Goal: Transaction & Acquisition: Purchase product/service

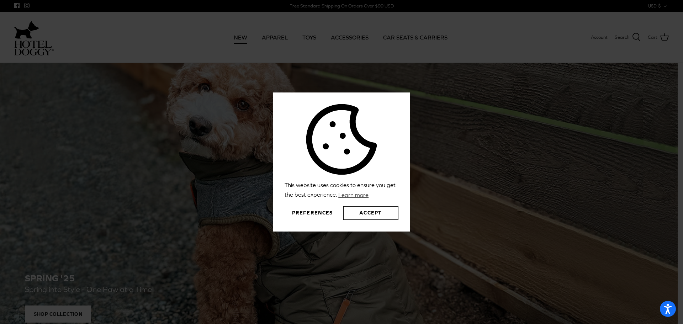
click at [241, 38] on div "This website uses cookies to ensure you get the best experience. Learn more Pre…" at bounding box center [341, 162] width 683 height 324
click at [361, 215] on button "Accept" at bounding box center [370, 213] width 55 height 14
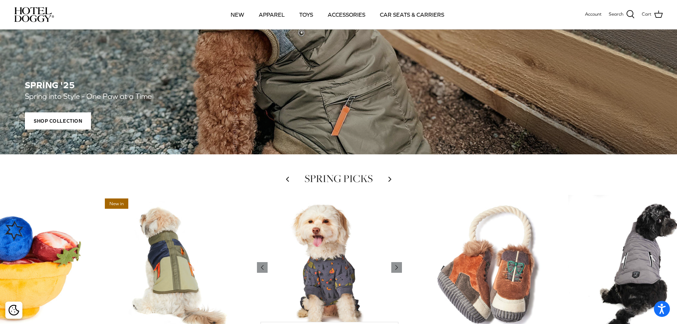
scroll to position [320, 0]
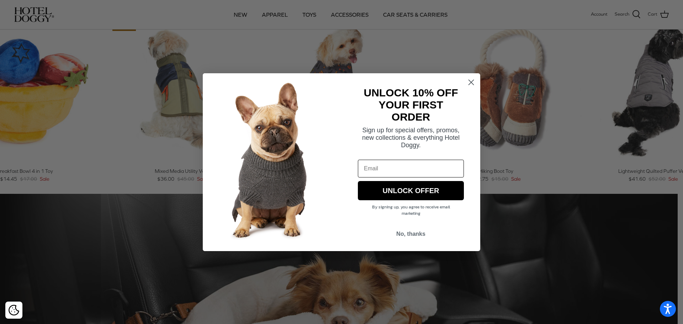
click at [473, 82] on circle "Close dialog" at bounding box center [471, 82] width 12 height 12
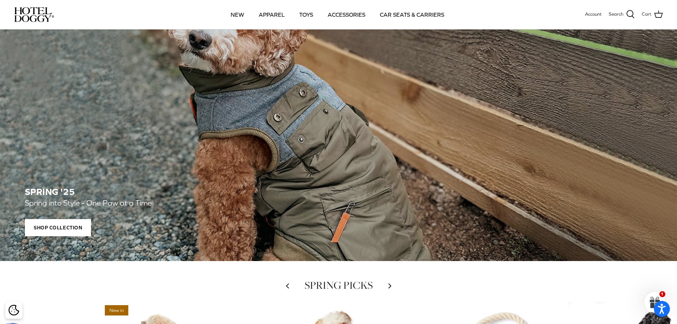
scroll to position [0, 0]
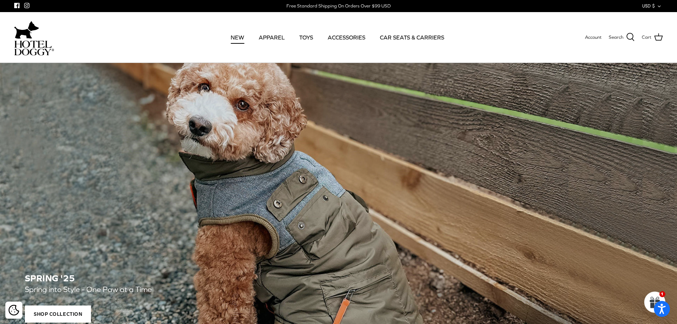
click at [246, 34] on link "NEW" at bounding box center [237, 37] width 26 height 24
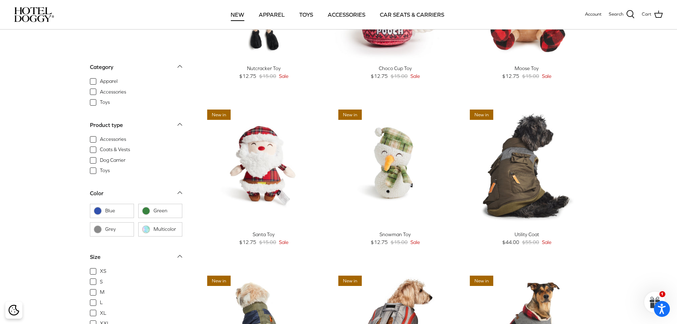
scroll to position [71, 0]
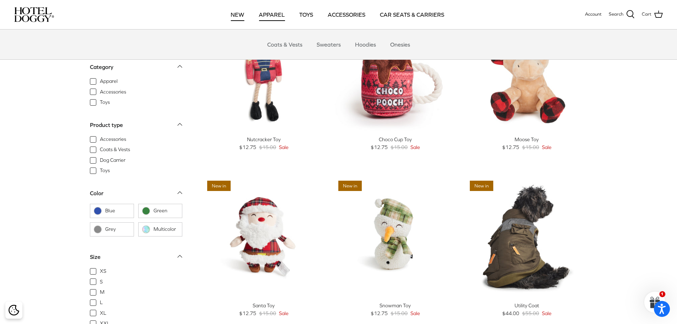
click at [268, 12] on link "APPAREL" at bounding box center [271, 14] width 39 height 24
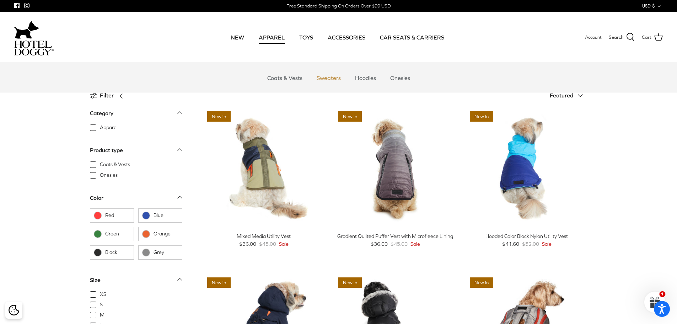
click at [337, 76] on link "Sweaters" at bounding box center [328, 77] width 37 height 21
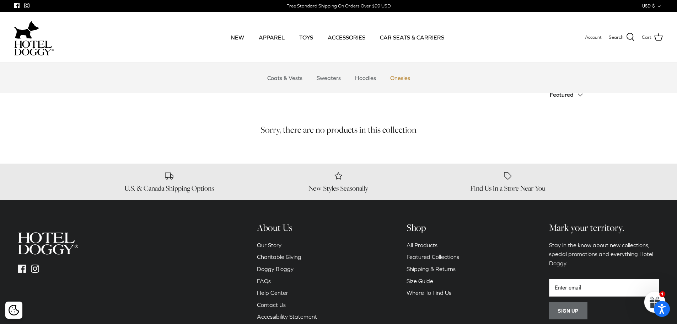
click at [400, 79] on link "Onesies" at bounding box center [400, 77] width 33 height 21
